Goal: Information Seeking & Learning: Learn about a topic

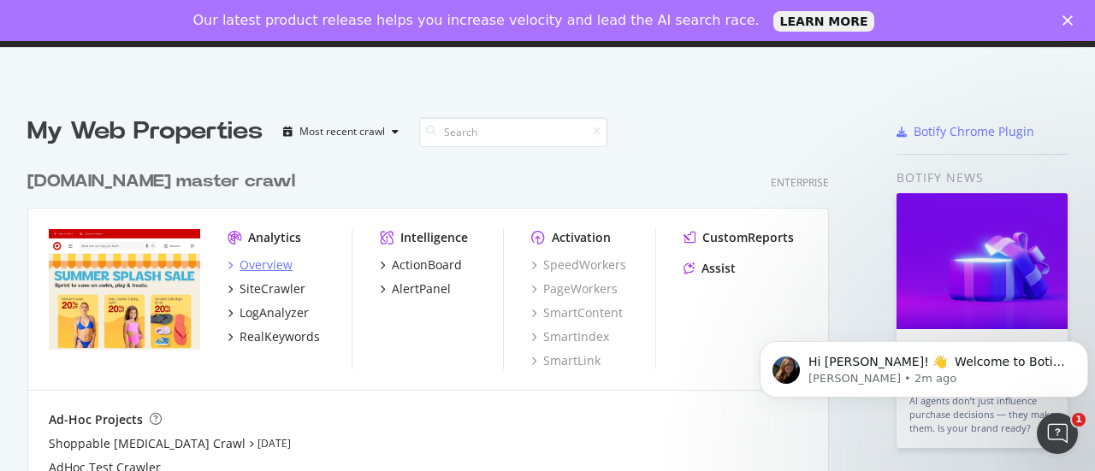
click at [233, 266] on div "Overview" at bounding box center [260, 265] width 65 height 17
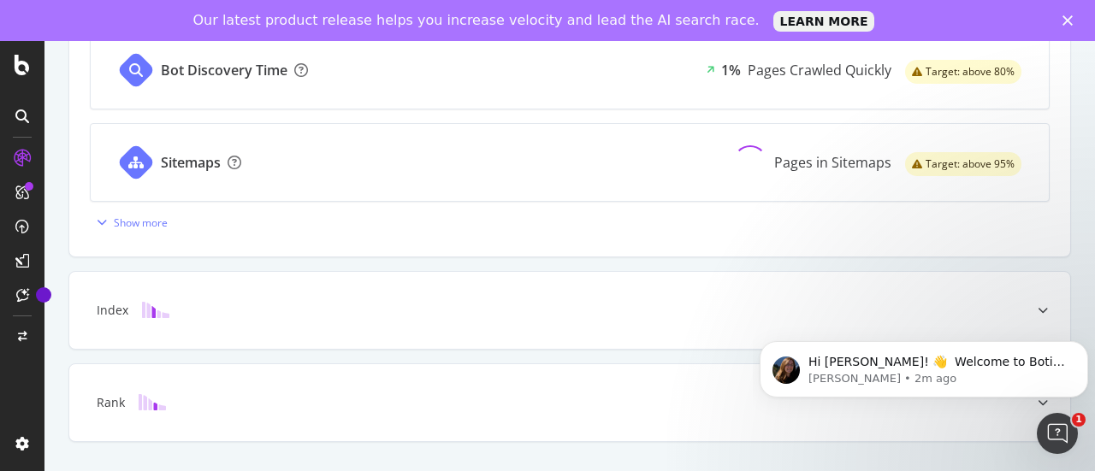
scroll to position [814, 0]
